Goal: Navigation & Orientation: Find specific page/section

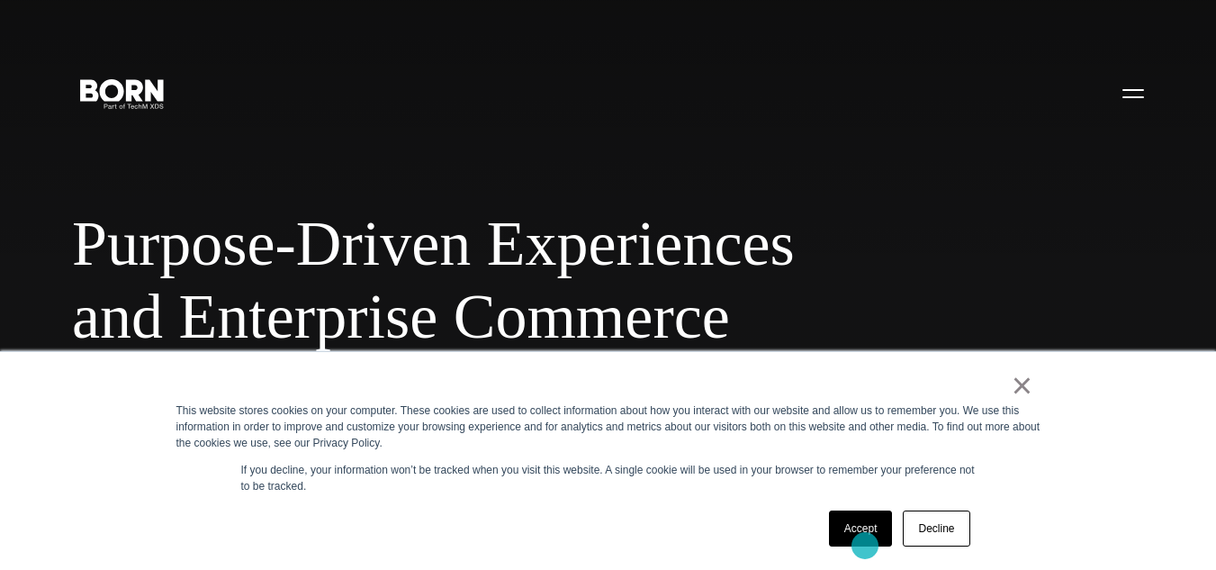
click at [865, 546] on div "Accept Decline" at bounding box center [900, 528] width 152 height 47
click at [850, 510] on link "Accept" at bounding box center [861, 528] width 64 height 36
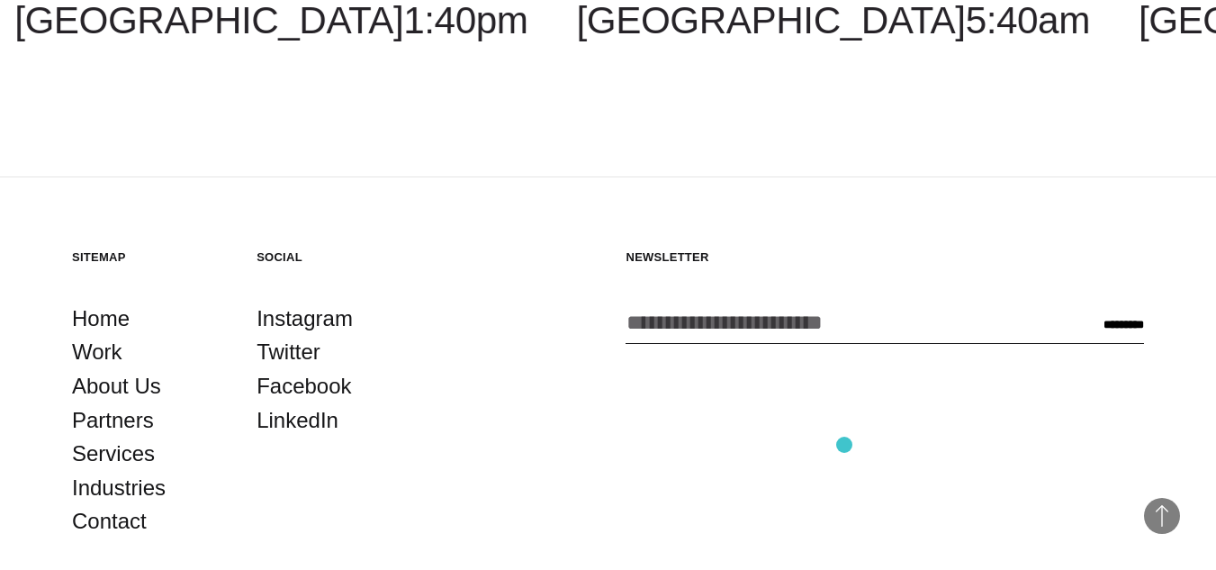
scroll to position [4230, 0]
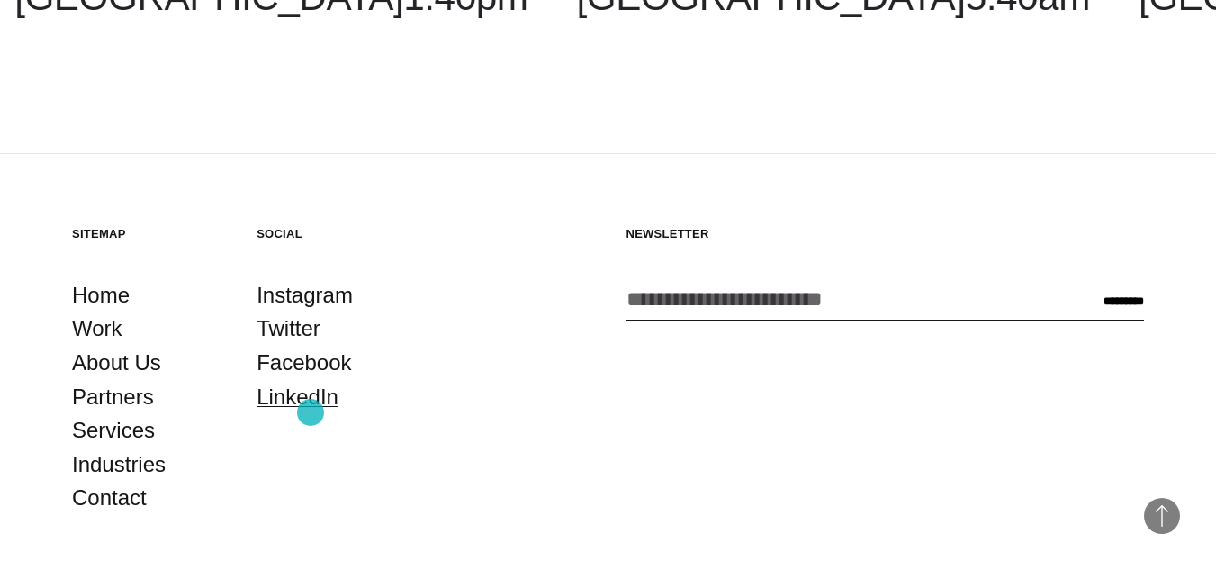
click at [311, 412] on link "LinkedIn" at bounding box center [298, 397] width 82 height 34
click at [118, 370] on link "About Us" at bounding box center [116, 363] width 89 height 34
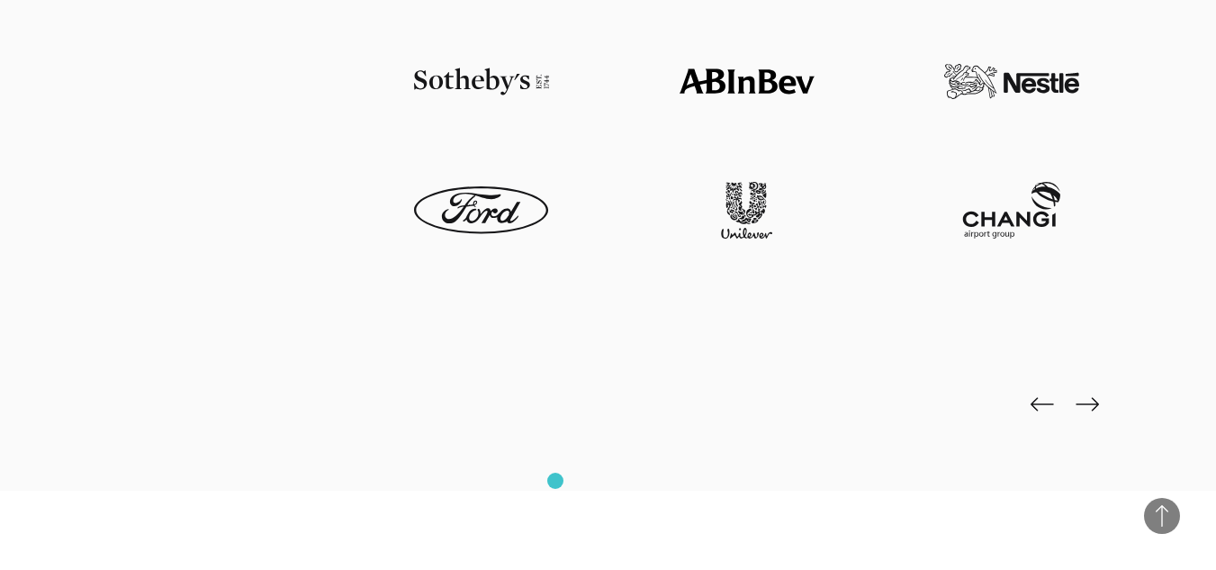
scroll to position [4050, 0]
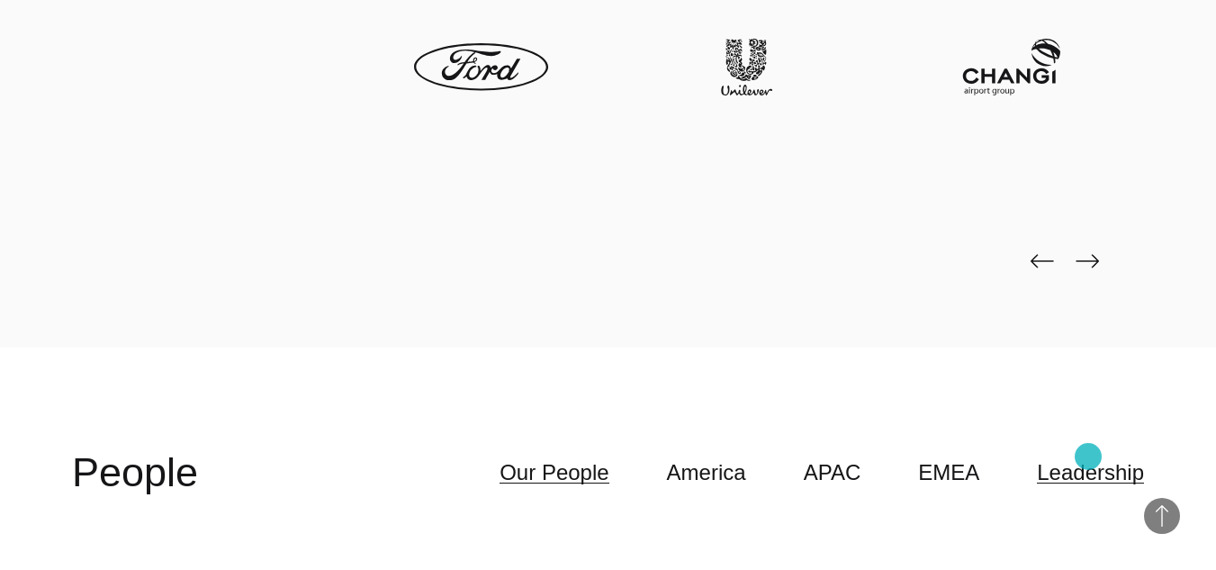
click at [1088, 456] on link "Leadership" at bounding box center [1090, 472] width 107 height 34
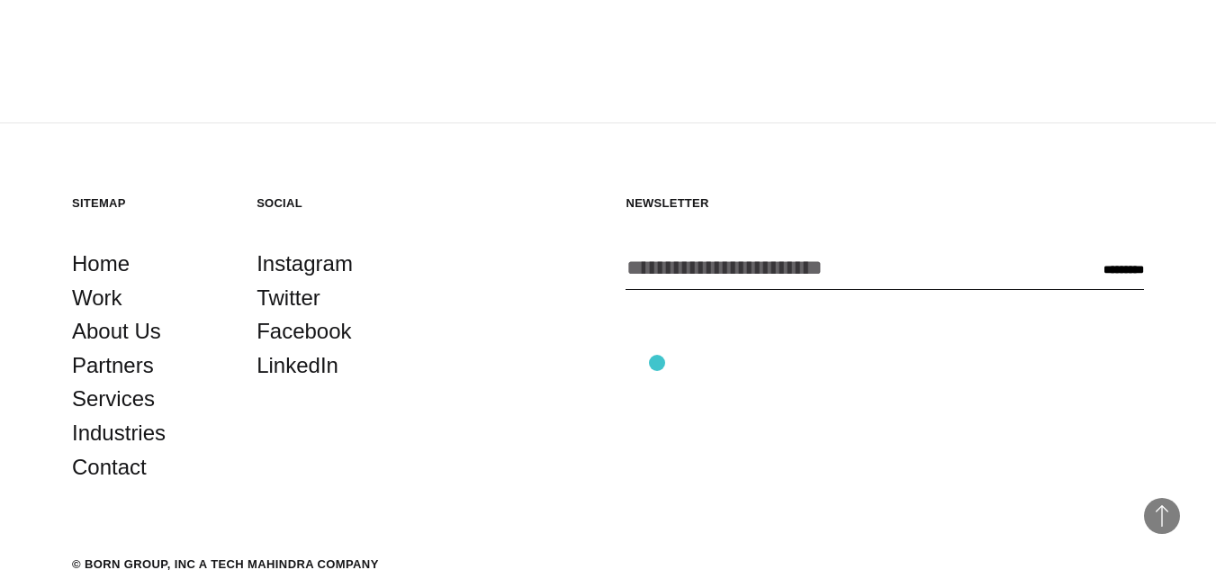
scroll to position [6161, 0]
